Goal: Task Accomplishment & Management: Complete application form

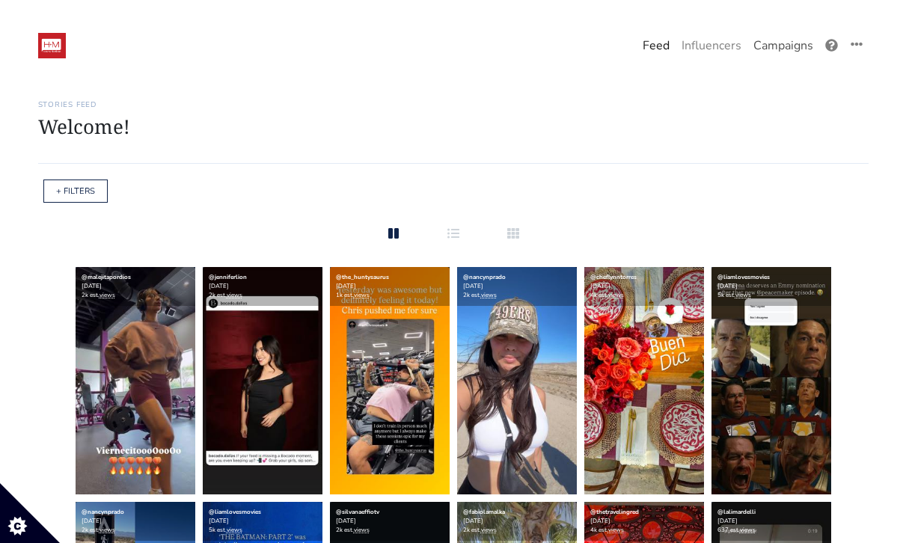
click at [763, 49] on link "Campaigns" at bounding box center [784, 46] width 72 height 30
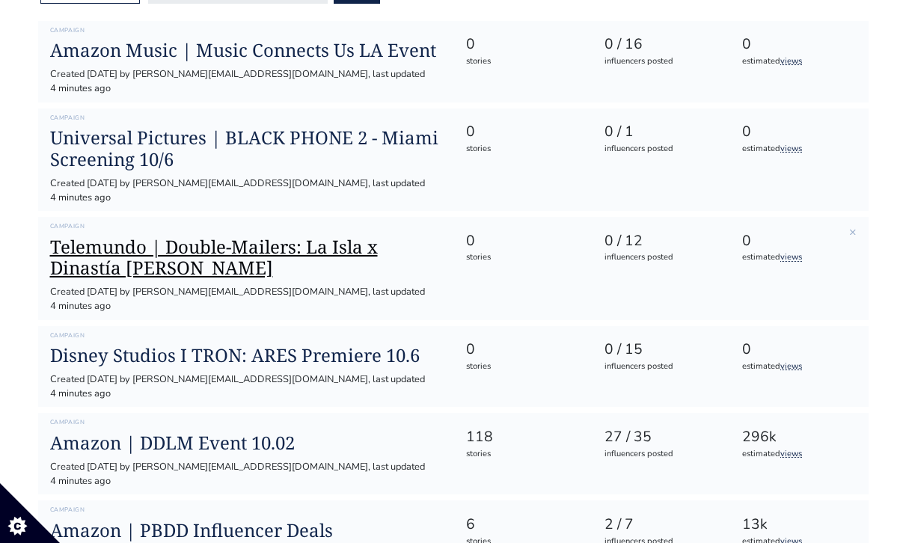
scroll to position [201, 0]
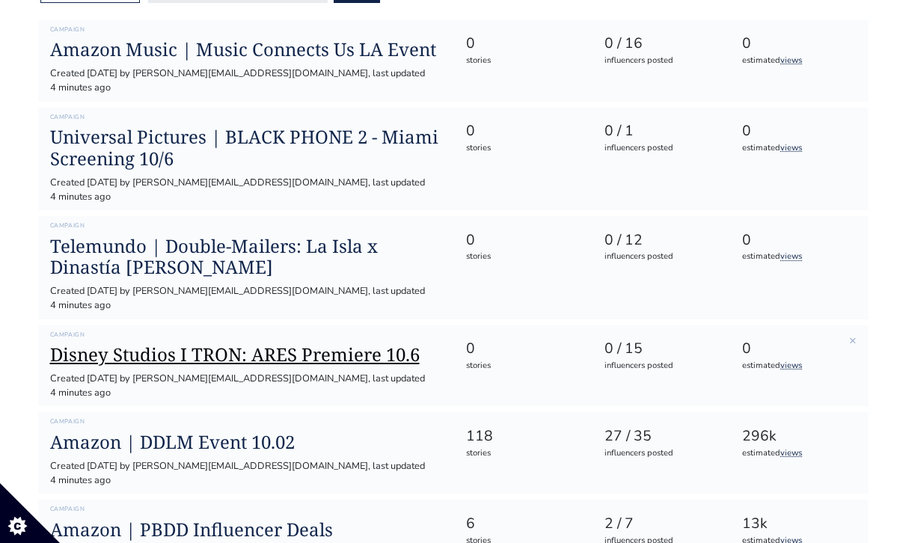
click at [250, 344] on h1 "Disney Studios I TRON: ARES Premiere 10.6" at bounding box center [246, 355] width 392 height 22
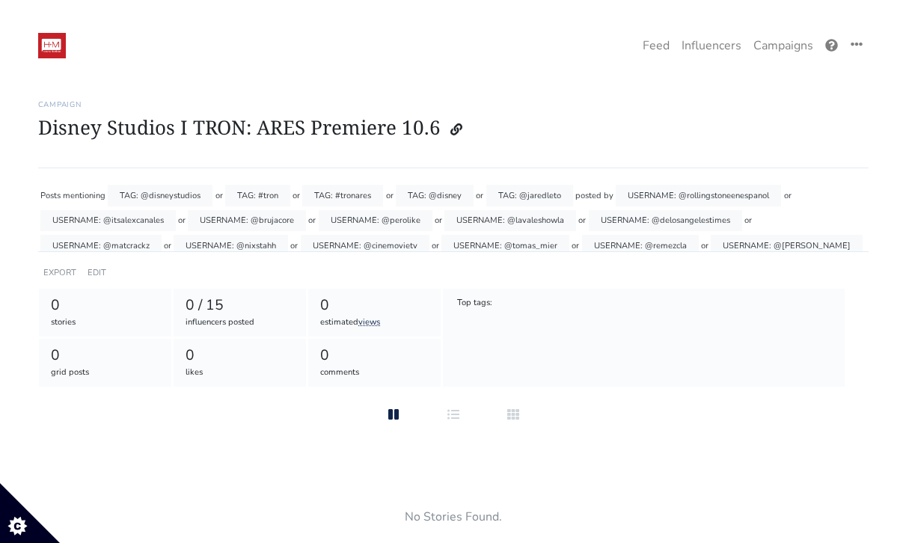
click at [98, 300] on div "0" at bounding box center [105, 306] width 109 height 22
click at [98, 269] on link "EDIT" at bounding box center [97, 272] width 19 height 11
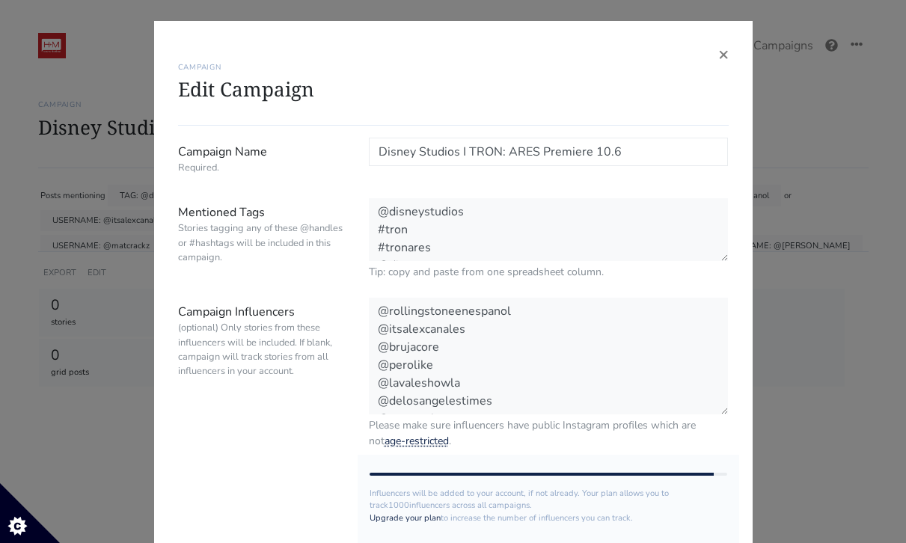
scroll to position [36, 0]
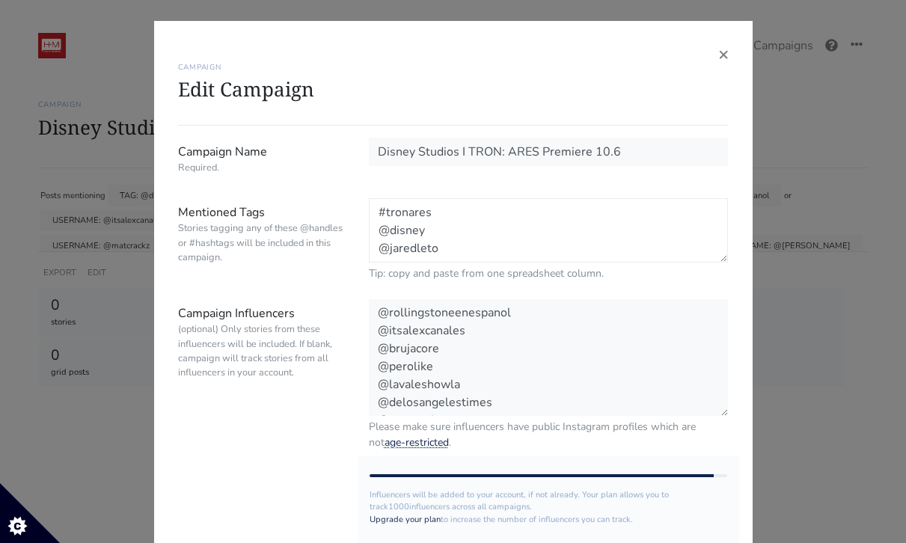
drag, startPoint x: 459, startPoint y: 248, endPoint x: 450, endPoint y: 242, distance: 9.8
click at [450, 242] on textarea "@disneystudios #tron #tronares @disney @jaredleto" at bounding box center [549, 230] width 360 height 64
drag, startPoint x: 434, startPoint y: 231, endPoint x: 358, endPoint y: 159, distance: 104.3
click at [358, 159] on form "Campaign Name Required. Disney Studios I TRON: ARES Premiere 10.6 Mentioned Tag…" at bounding box center [453, 402] width 551 height 528
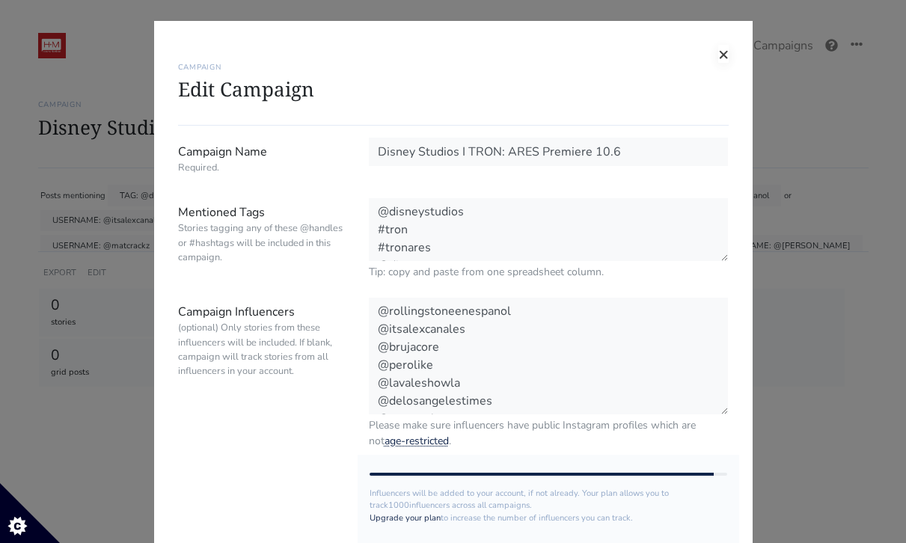
click at [718, 49] on span "×" at bounding box center [723, 54] width 10 height 24
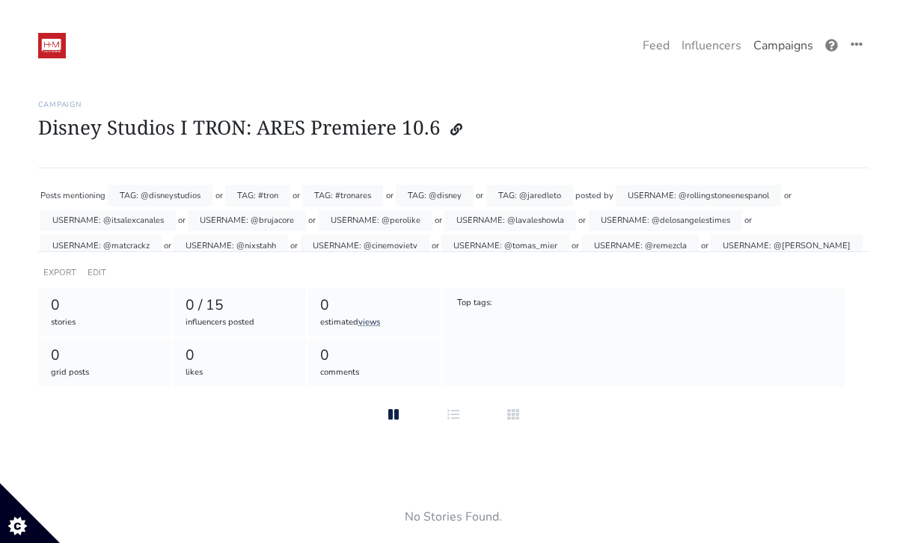
click at [776, 43] on link "Campaigns" at bounding box center [784, 46] width 72 height 30
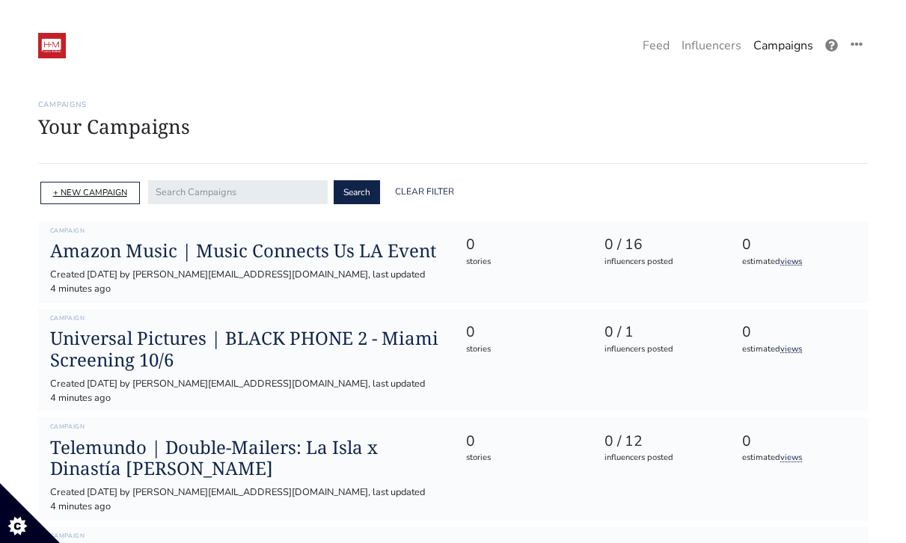
click at [100, 187] on link "+ NEW CAMPAIGN" at bounding box center [90, 192] width 74 height 11
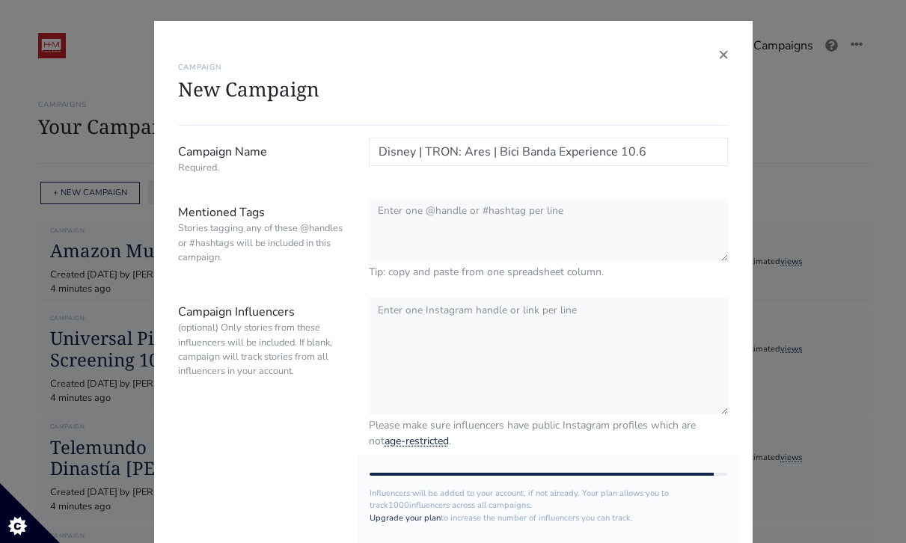
type input "Disney | TRON: Ares | Bici Banda Experience 10.6"
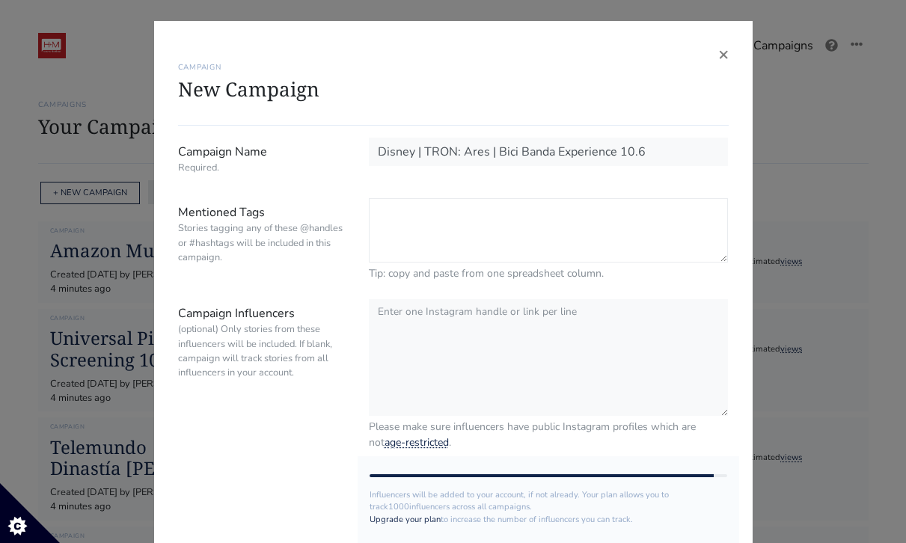
click at [448, 219] on textarea "Mentioned Tags Stories tagging any of these @handles or #hashtags will be inclu…" at bounding box center [549, 230] width 360 height 64
paste textarea "@disneystudios #tron #tronares @disney"
type textarea "@disneystudios #tron #tronares @disney"
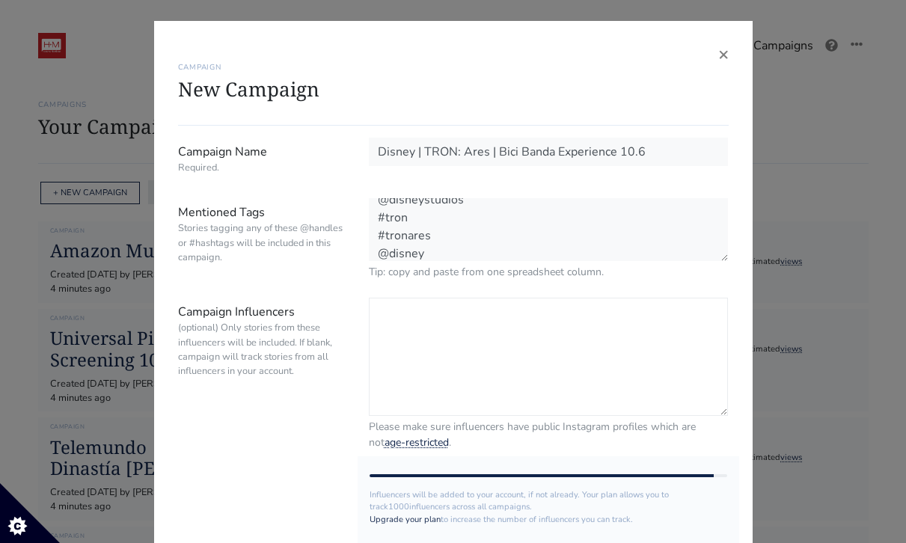
scroll to position [11, 0]
click at [434, 325] on textarea "Campaign Influencers (optional) Only stories from these influencers will be inc…" at bounding box center [549, 357] width 360 height 118
paste textarea "@notyouravg_mom @jessebloop @valentiinacosta @marianalandaetar @valerianatttt @…"
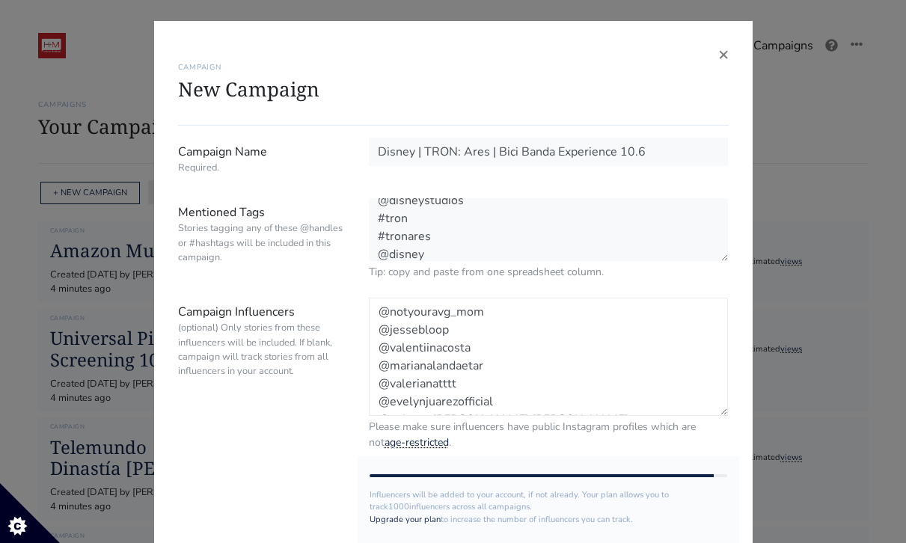
scroll to position [174, 0]
paste textarea "@citlali_mercado_ @clauuamaii @liz_maldonado220 @joseramosfit"
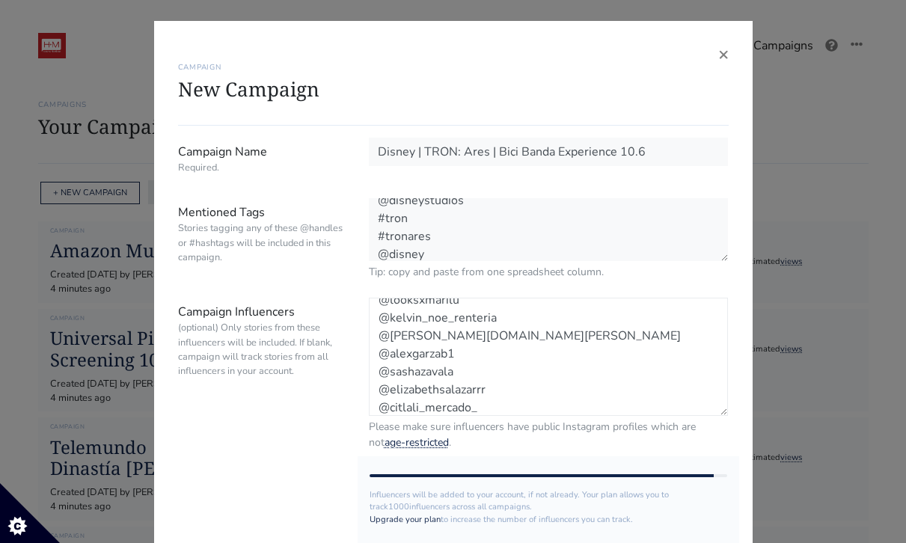
scroll to position [245, 0]
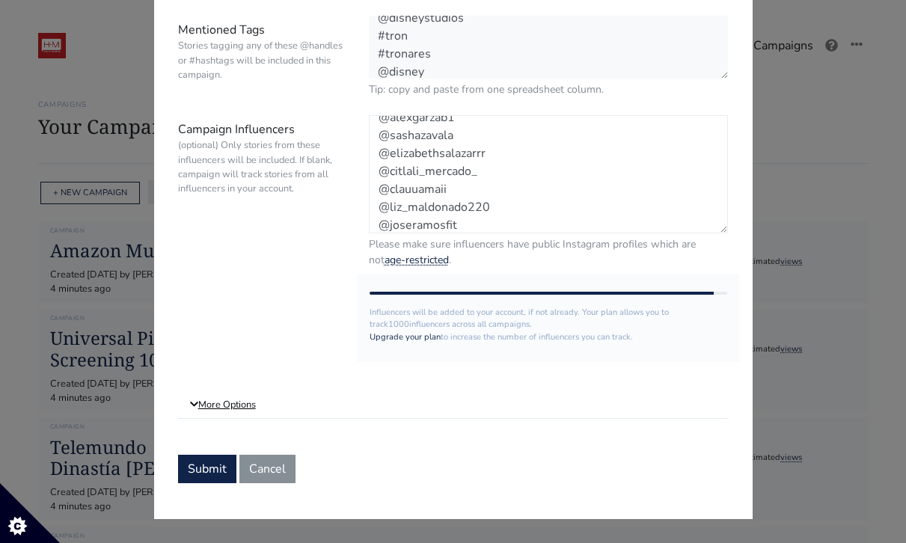
type textarea "@notyouravg_mom @jessebloop @valentiinacosta @marianalandaetar @valerianatttt @…"
click at [225, 409] on link "More Options" at bounding box center [453, 405] width 551 height 27
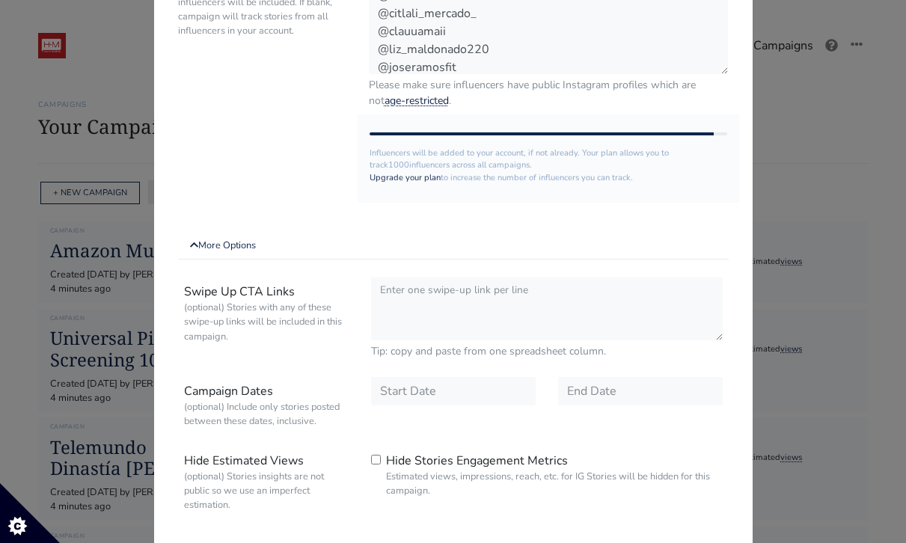
scroll to position [458, 0]
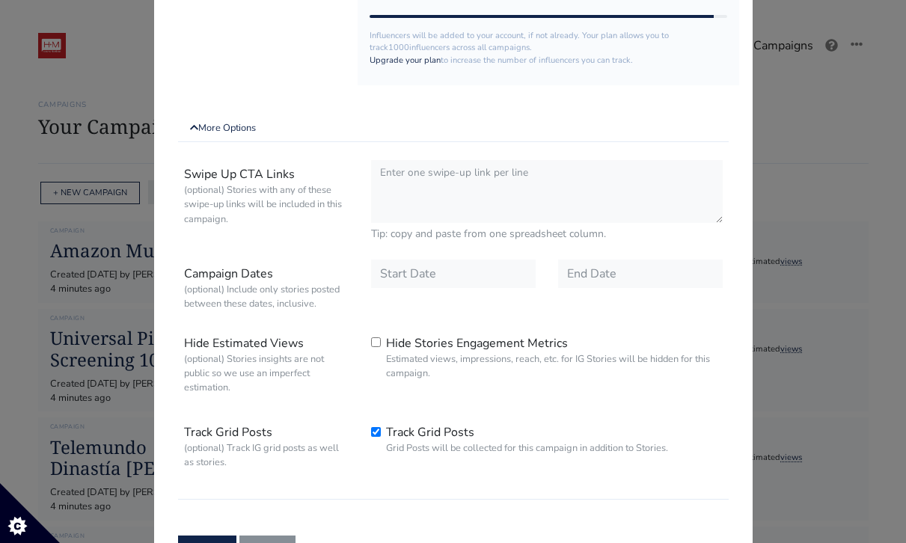
click at [415, 306] on div at bounding box center [453, 288] width 187 height 57
click at [427, 290] on div at bounding box center [453, 288] width 187 height 57
click at [445, 278] on input "text" at bounding box center [453, 274] width 165 height 28
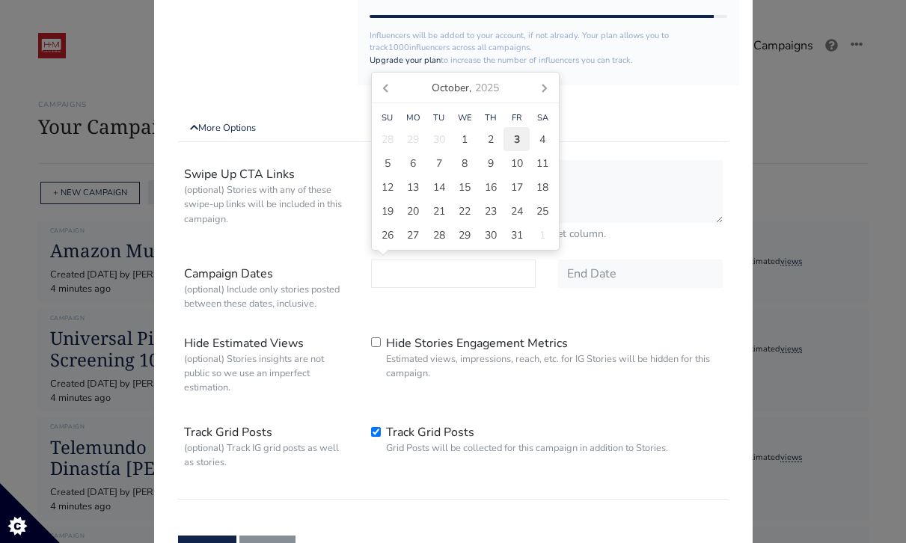
click at [519, 141] on span "3" at bounding box center [517, 140] width 6 height 16
type input "[DATE]"
click at [626, 283] on input "text" at bounding box center [640, 274] width 165 height 28
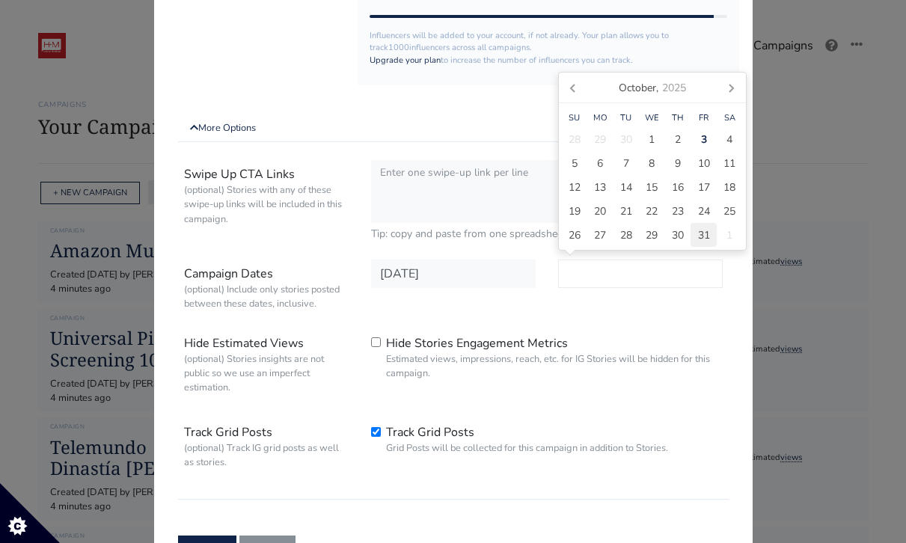
click at [695, 231] on div "31" at bounding box center [704, 235] width 26 height 24
type input "2025-10-31"
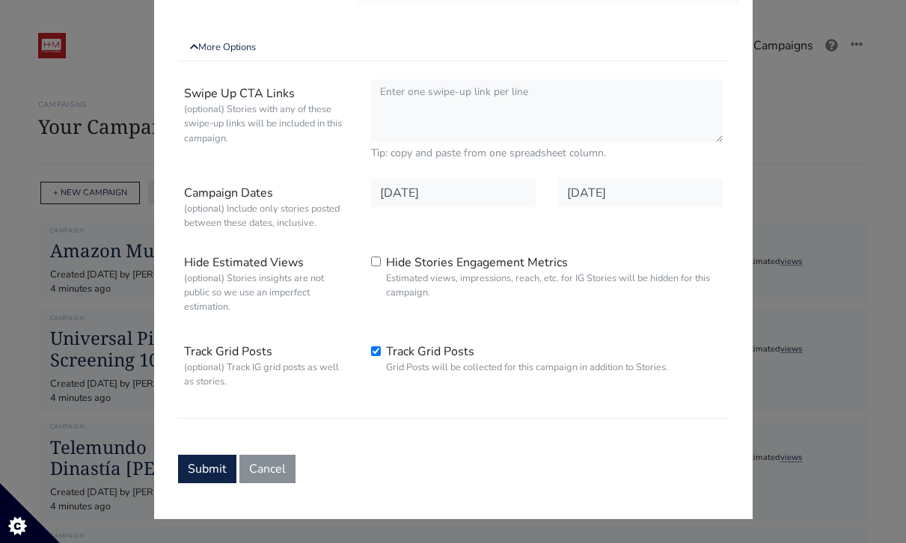
click at [205, 453] on form "Campaign Name Required. Disney | TRON: Ares | Bici Banda Experience 10.6 Mentio…" at bounding box center [453, 41] width 551 height 885
click at [206, 464] on button "Submit" at bounding box center [207, 469] width 58 height 28
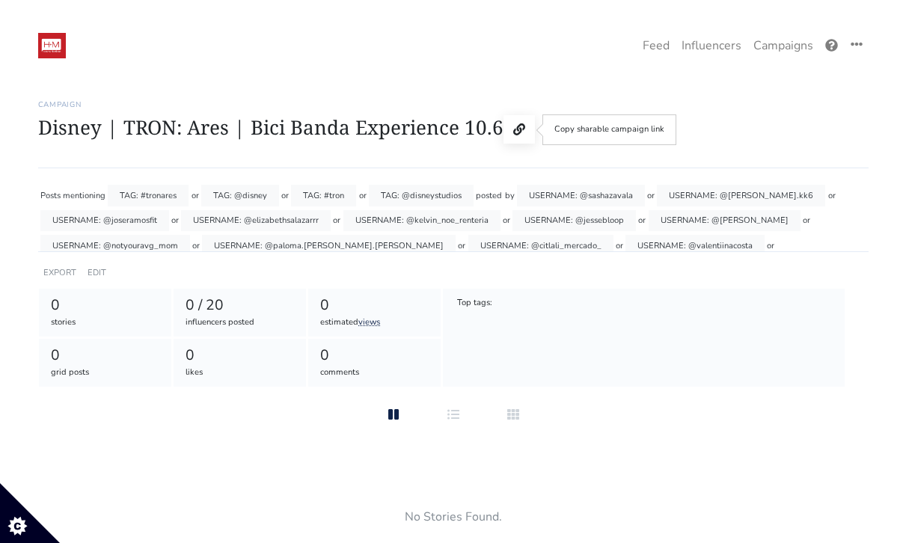
click at [535, 126] on button at bounding box center [519, 129] width 31 height 28
click at [519, 132] on icon at bounding box center [519, 129] width 12 height 12
